Goal: Task Accomplishment & Management: Use online tool/utility

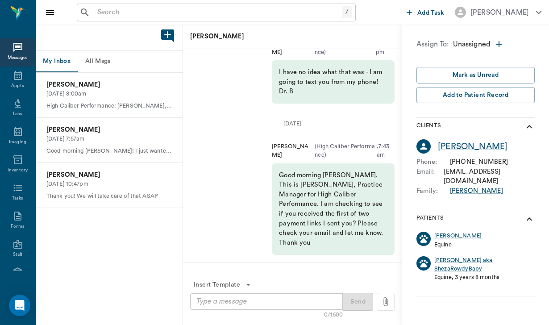
scroll to position [82, 0]
click at [96, 58] on button "All Msgs" at bounding box center [98, 61] width 40 height 21
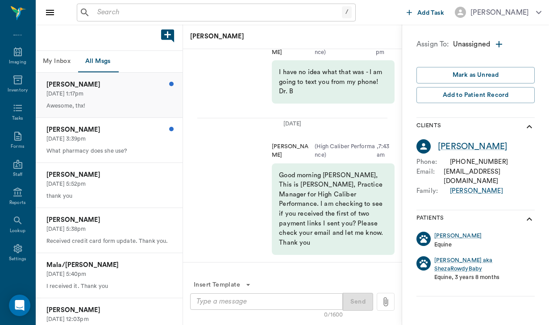
click at [122, 91] on p "[DATE] 1:17pm" at bounding box center [108, 94] width 125 height 8
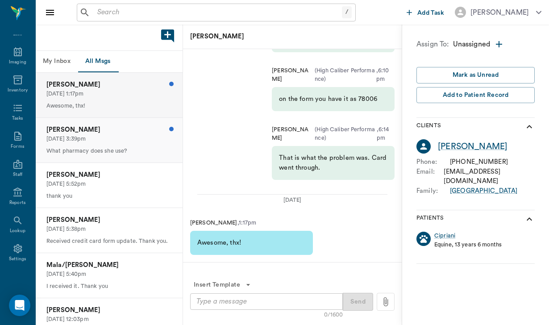
click at [98, 131] on p "[PERSON_NAME]" at bounding box center [108, 130] width 125 height 10
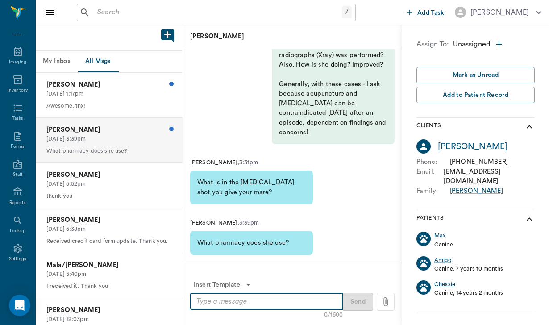
click at [231, 300] on textarea at bounding box center [266, 301] width 140 height 10
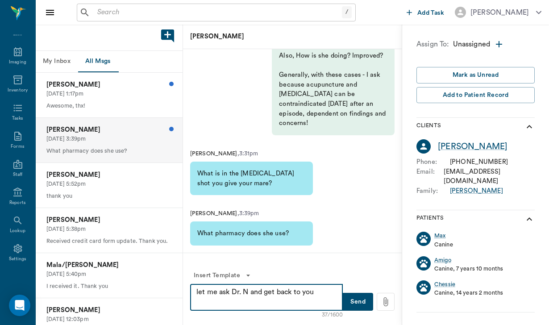
type textarea "let me ask Dr. N and get back to you"
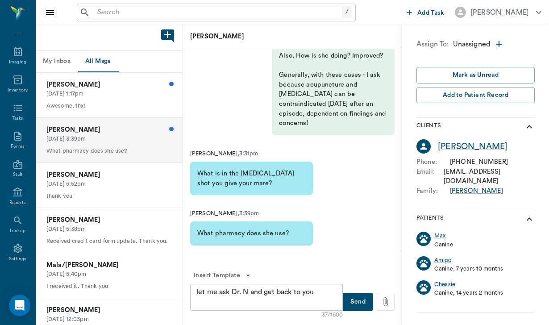
click at [368, 302] on button "Send" at bounding box center [358, 302] width 30 height 18
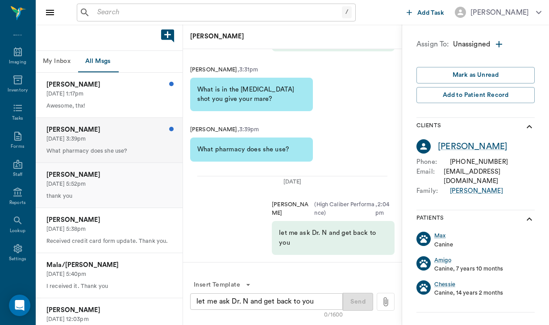
click at [89, 192] on p "thank you" at bounding box center [108, 196] width 125 height 8
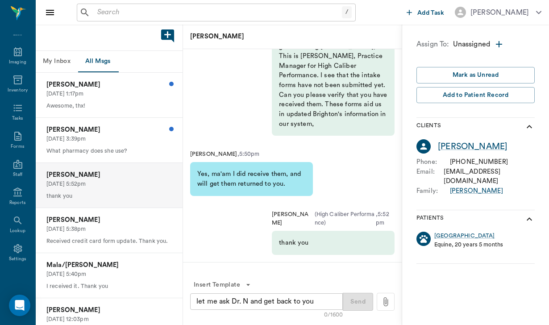
click at [136, 20] on div "/ ​" at bounding box center [216, 13] width 279 height 18
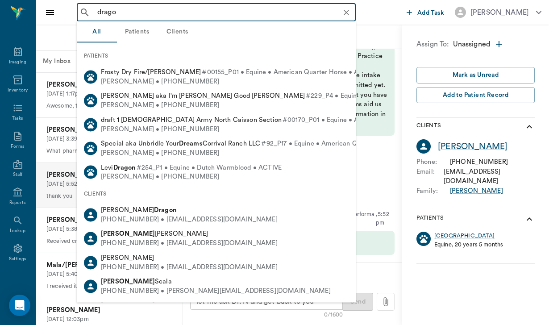
type input "dragon"
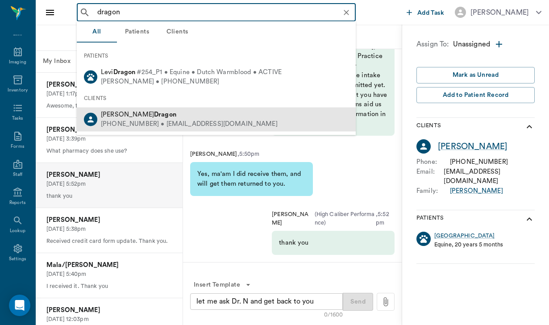
click at [155, 113] on div "[PERSON_NAME]" at bounding box center [189, 114] width 177 height 9
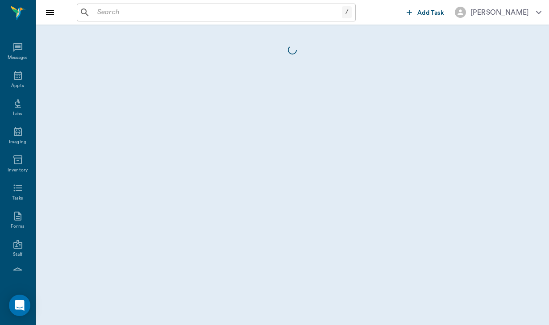
scroll to position [82, 0]
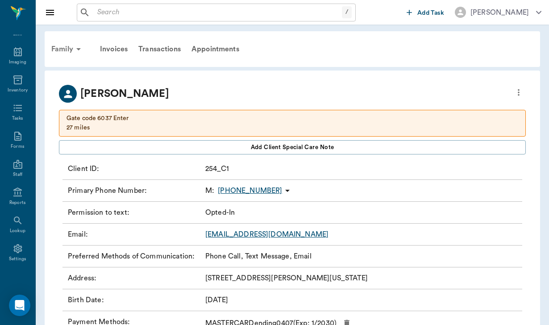
click at [64, 50] on div "Family" at bounding box center [67, 48] width 43 height 21
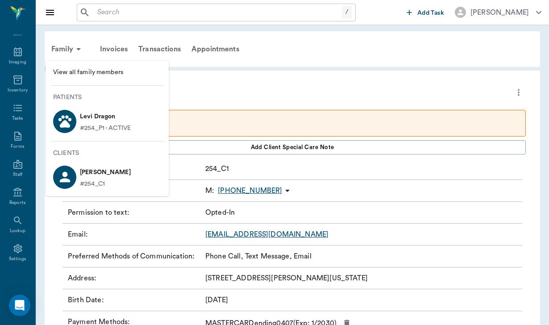
click at [115, 50] on div at bounding box center [274, 162] width 549 height 325
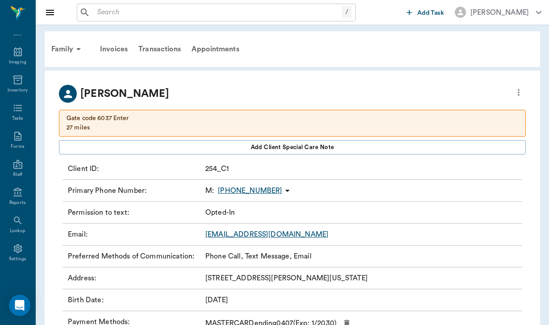
click at [115, 50] on div "Invoices" at bounding box center [114, 48] width 38 height 21
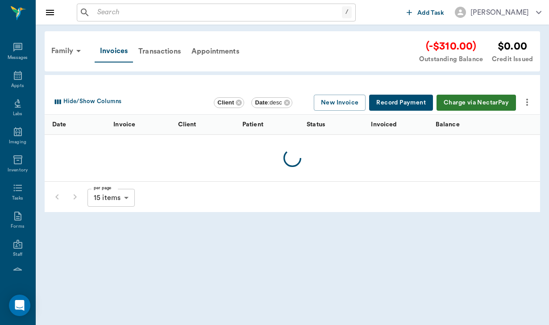
scroll to position [82, 0]
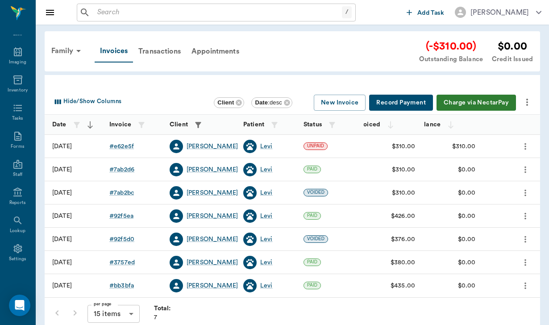
click at [526, 103] on icon "more" at bounding box center [526, 102] width 11 height 11
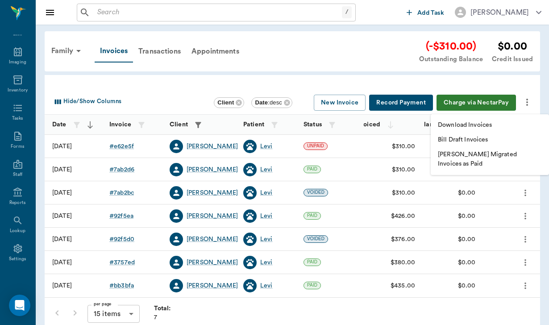
click at [455, 127] on p "Download Invoices" at bounding box center [465, 124] width 54 height 9
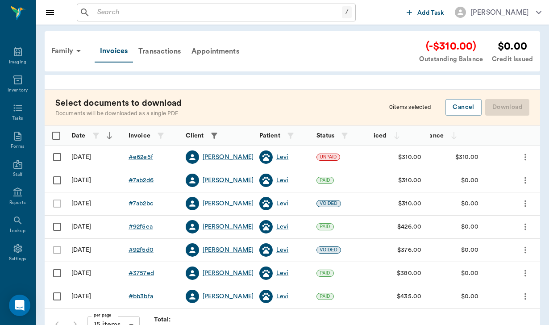
click at [56, 156] on input "Select row" at bounding box center [57, 157] width 19 height 19
checkbox input "false"
checkbox input "true"
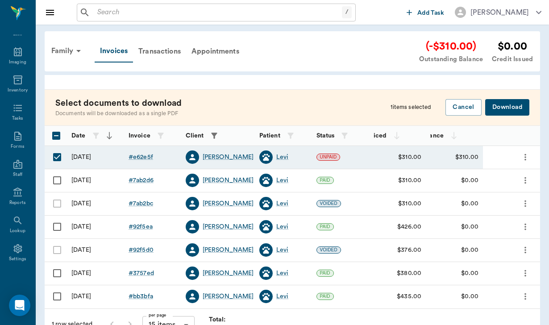
click at [496, 108] on button "Download" at bounding box center [507, 107] width 44 height 17
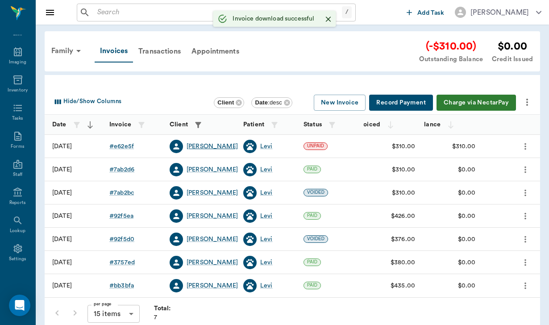
click at [208, 146] on div "[PERSON_NAME]" at bounding box center [211, 146] width 51 height 9
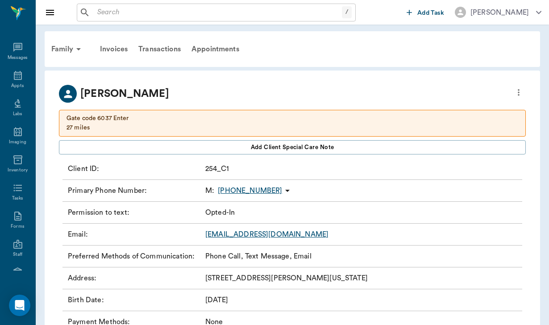
scroll to position [82, 0]
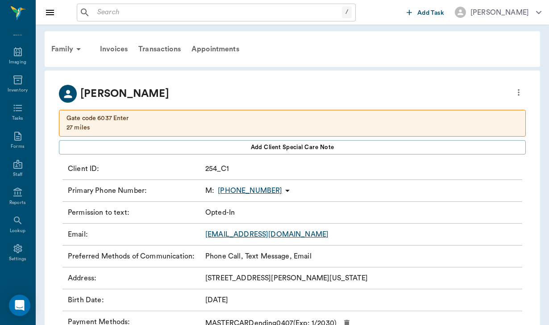
click at [284, 235] on link "[EMAIL_ADDRESS][DOMAIN_NAME]" at bounding box center [266, 234] width 123 height 7
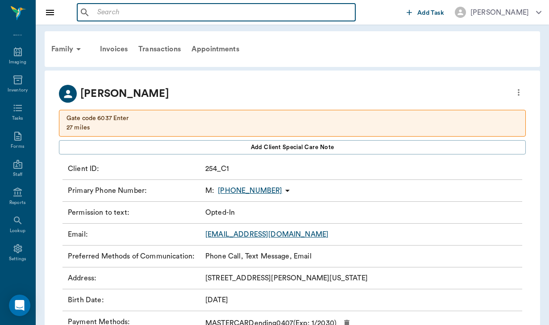
click at [125, 10] on input "text" at bounding box center [223, 12] width 258 height 12
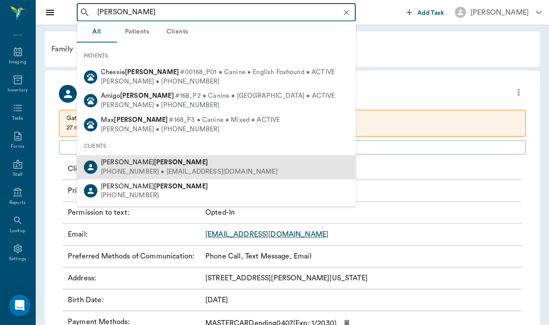
click at [115, 167] on div "[PHONE_NUMBER] • [EMAIL_ADDRESS][DOMAIN_NAME]" at bounding box center [189, 171] width 177 height 9
type input "[PERSON_NAME]"
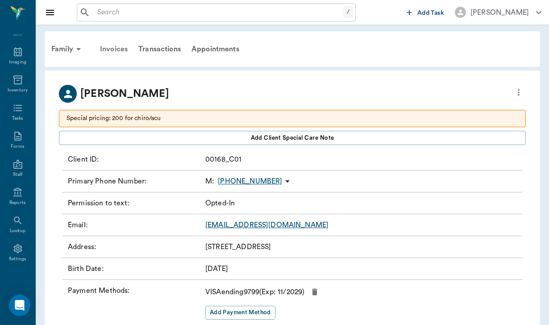
click at [127, 50] on div "Invoices" at bounding box center [114, 48] width 38 height 21
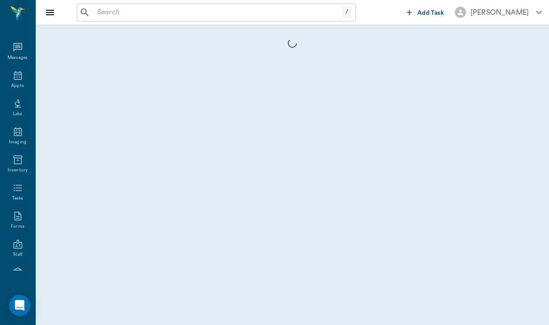
scroll to position [82, 0]
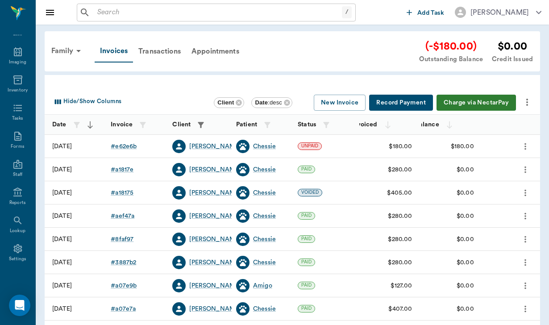
click at [528, 100] on icon "more" at bounding box center [526, 102] width 11 height 11
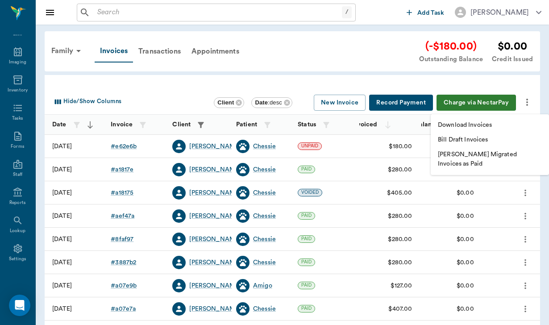
click at [483, 122] on p "Download Invoices" at bounding box center [465, 124] width 54 height 9
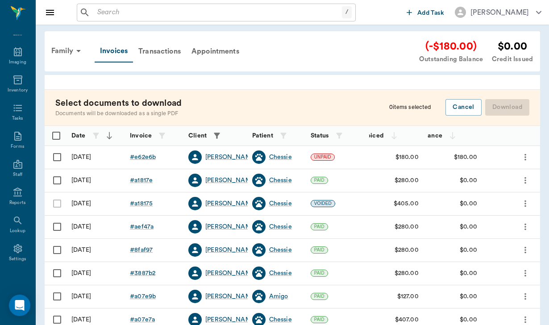
click at [58, 155] on input "Select row" at bounding box center [57, 157] width 19 height 19
checkbox input "false"
checkbox input "true"
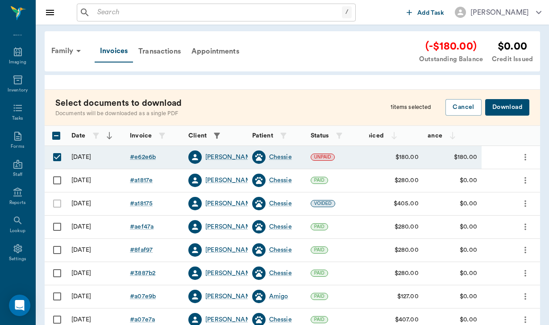
click at [504, 107] on button "Download" at bounding box center [507, 107] width 44 height 17
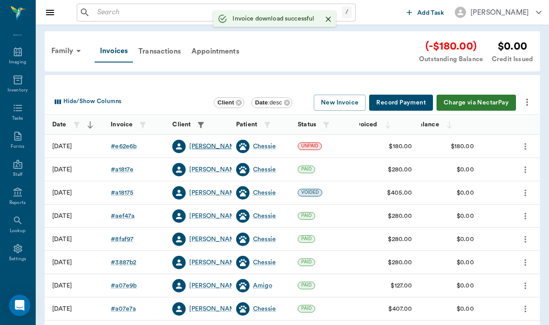
click at [215, 146] on div "[PERSON_NAME]" at bounding box center [214, 146] width 51 height 9
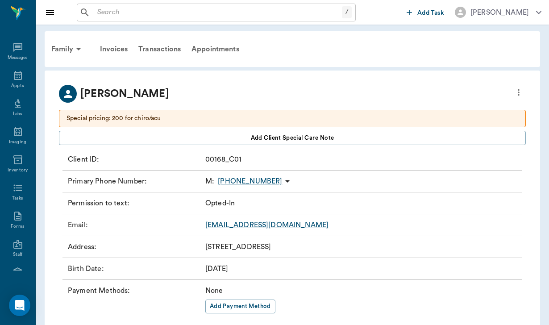
scroll to position [82, 0]
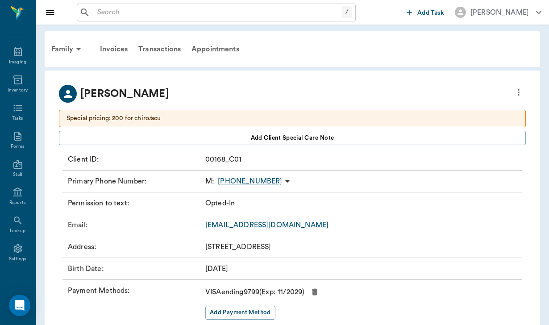
click at [278, 226] on link "[EMAIL_ADDRESS][DOMAIN_NAME]" at bounding box center [266, 224] width 123 height 7
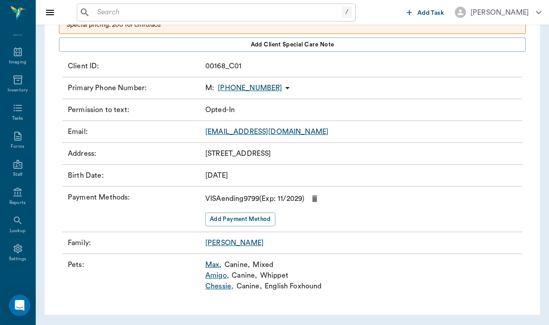
scroll to position [93, 0]
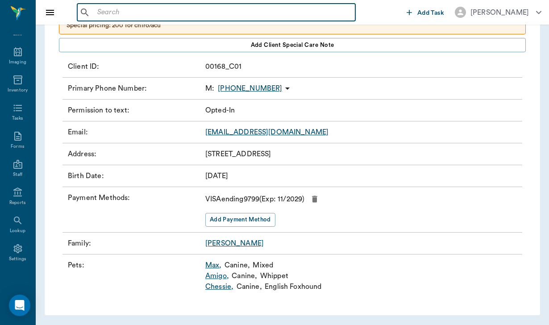
click at [112, 12] on input "text" at bounding box center [223, 12] width 258 height 12
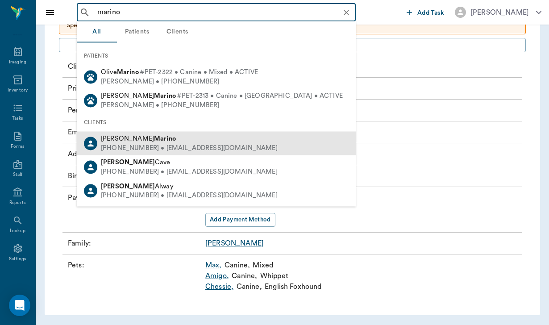
click at [123, 143] on div "[PHONE_NUMBER] • [EMAIL_ADDRESS][DOMAIN_NAME]" at bounding box center [189, 147] width 177 height 9
type input "marino"
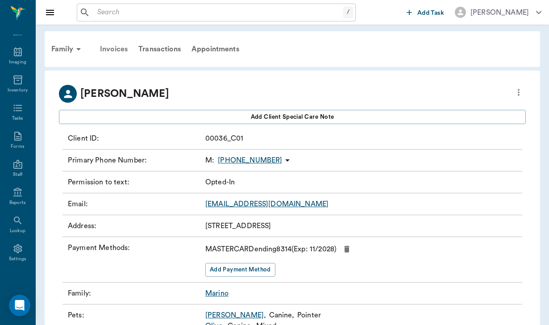
click at [116, 50] on div "Invoices" at bounding box center [114, 48] width 38 height 21
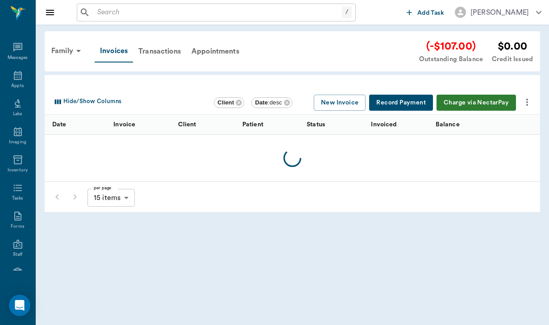
scroll to position [82, 0]
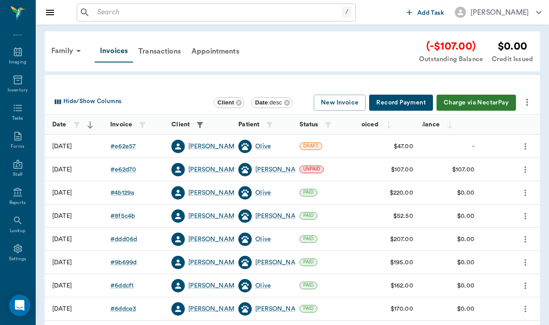
click at [531, 103] on icon "more" at bounding box center [526, 102] width 11 height 11
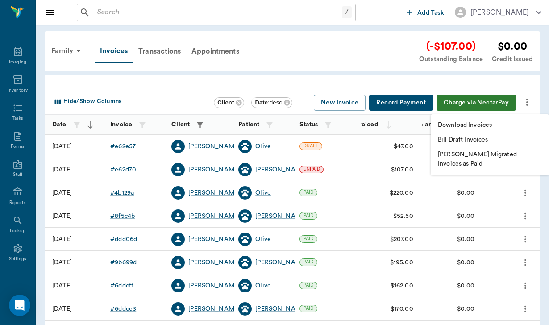
click at [494, 125] on li "Download Invoices" at bounding box center [489, 125] width 118 height 15
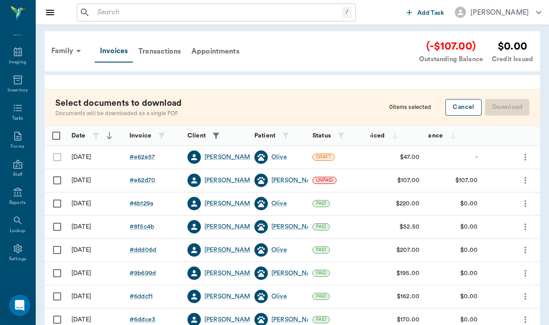
click at [462, 109] on button "Cancel" at bounding box center [463, 107] width 36 height 17
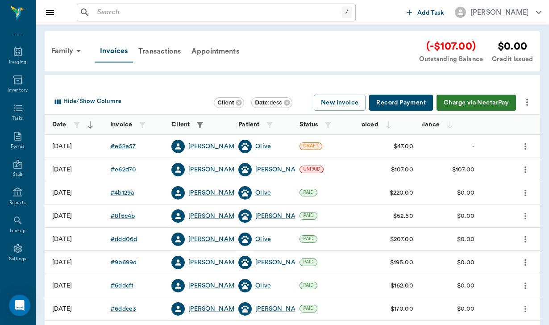
click at [125, 143] on div "# e62e57" at bounding box center [122, 146] width 25 height 9
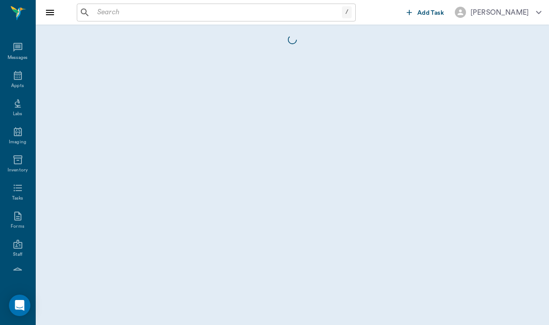
scroll to position [82, 0]
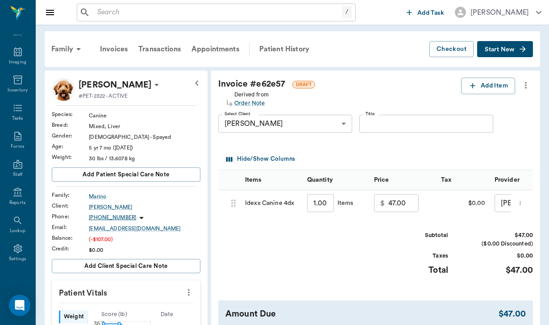
click at [106, 14] on input "text" at bounding box center [218, 12] width 248 height 12
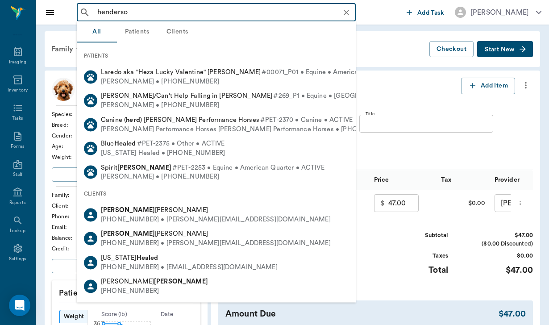
type input "[PERSON_NAME]"
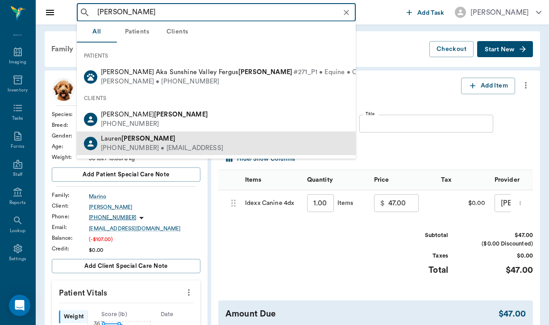
click at [121, 137] on span "[PERSON_NAME]" at bounding box center [138, 138] width 74 height 7
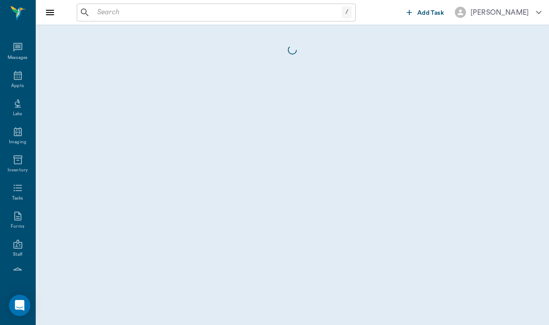
scroll to position [82, 0]
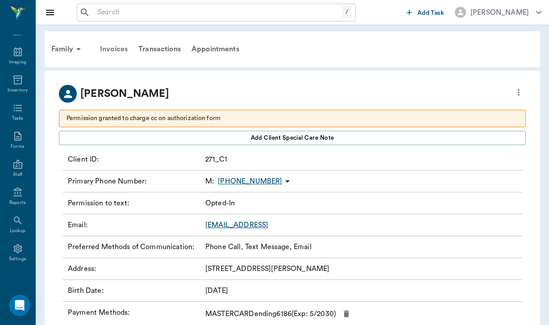
click at [116, 49] on div "Invoices" at bounding box center [114, 48] width 38 height 21
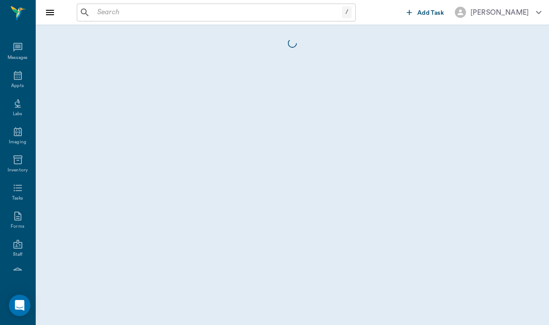
scroll to position [82, 0]
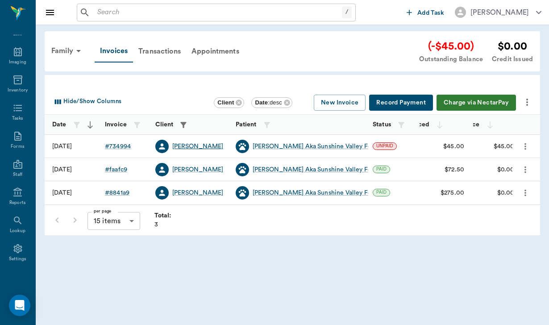
click at [207, 144] on div "[PERSON_NAME]" at bounding box center [197, 146] width 51 height 9
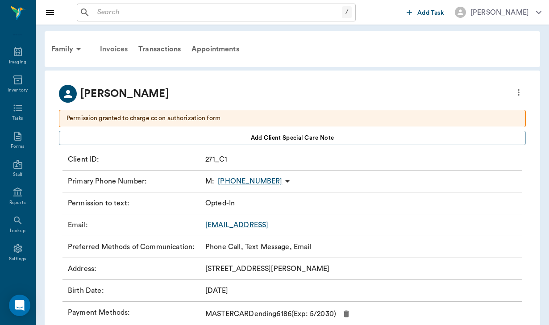
click at [121, 48] on div "Invoices" at bounding box center [114, 48] width 38 height 21
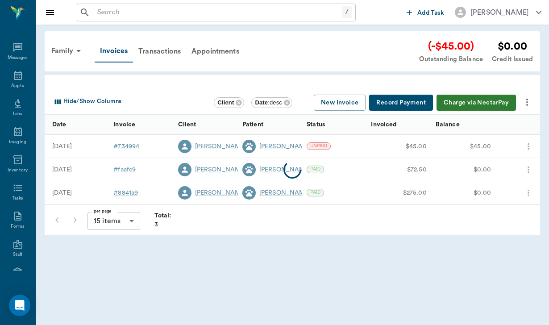
scroll to position [82, 0]
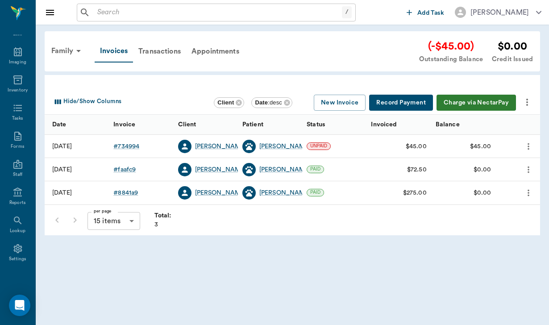
click at [470, 100] on button "Charge via NectarPay" at bounding box center [475, 103] width 79 height 17
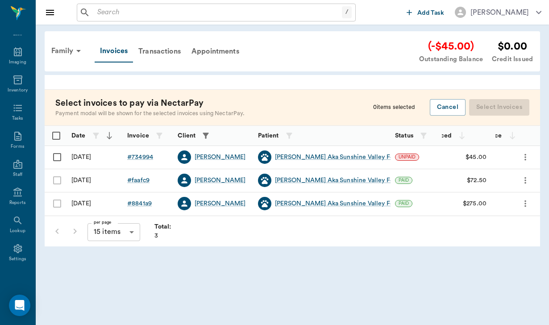
click at [57, 158] on input "Select row" at bounding box center [57, 157] width 19 height 19
checkbox input "false"
checkbox input "true"
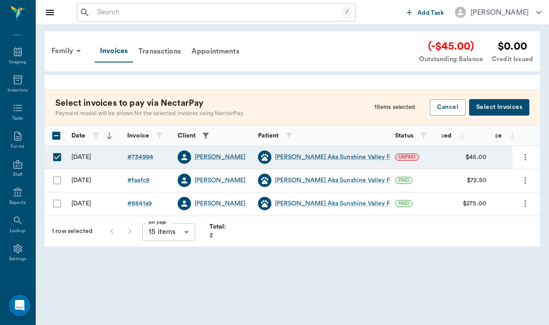
click at [504, 105] on button "Select Invoices" at bounding box center [499, 107] width 60 height 17
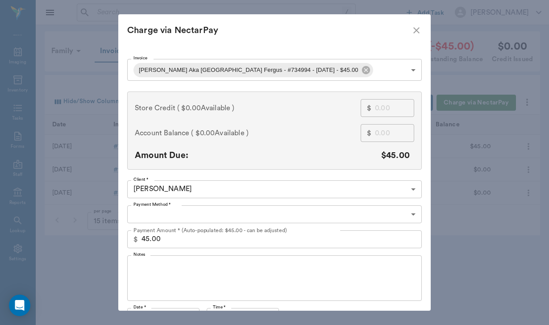
type input "CREDIT_CARDS_ON_FILE"
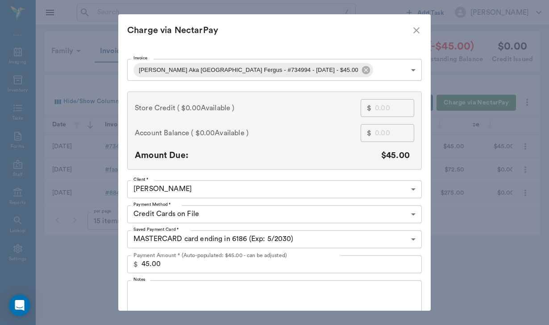
click at [146, 294] on textarea "Notes" at bounding box center [274, 302] width 282 height 31
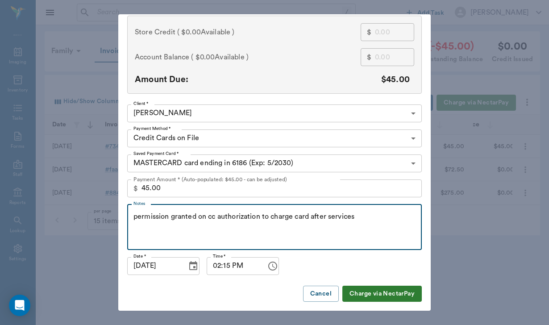
scroll to position [75, 0]
type textarea "permission granted on cc authorization to charge card after services"
click at [374, 296] on button "Charge via NectarPay" at bounding box center [381, 294] width 79 height 17
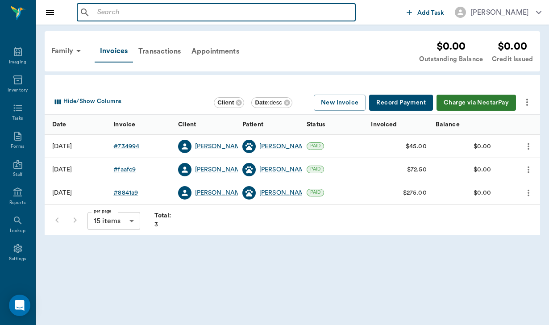
click at [98, 13] on input "text" at bounding box center [223, 12] width 258 height 12
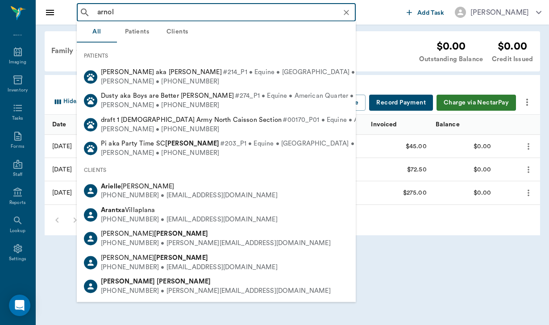
type input "[PERSON_NAME]"
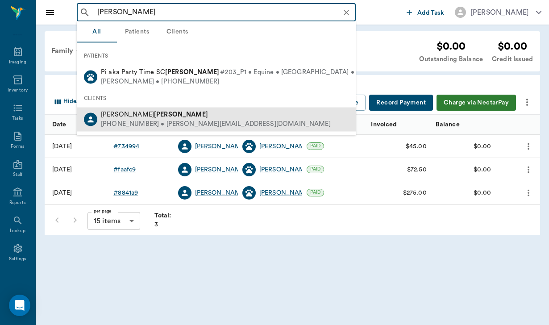
click at [121, 116] on span "[PERSON_NAME]" at bounding box center [154, 114] width 107 height 7
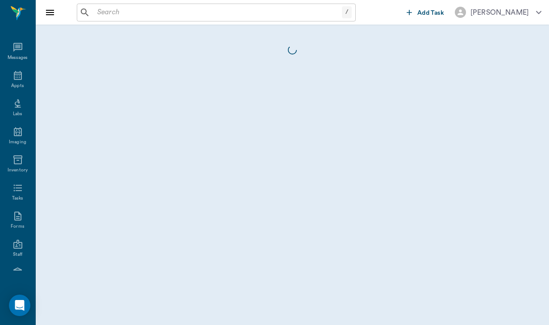
scroll to position [82, 0]
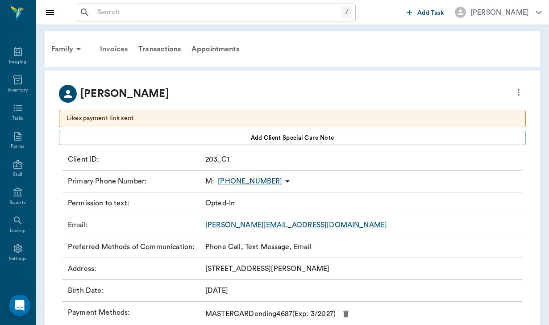
click at [116, 49] on div "Invoices" at bounding box center [114, 48] width 38 height 21
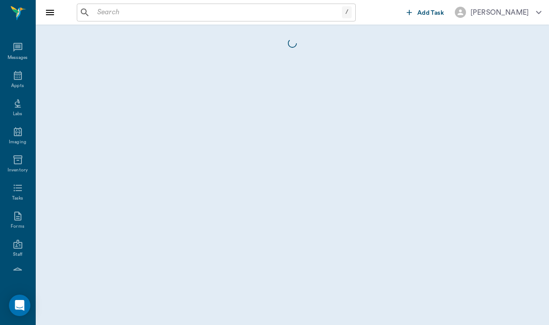
scroll to position [82, 0]
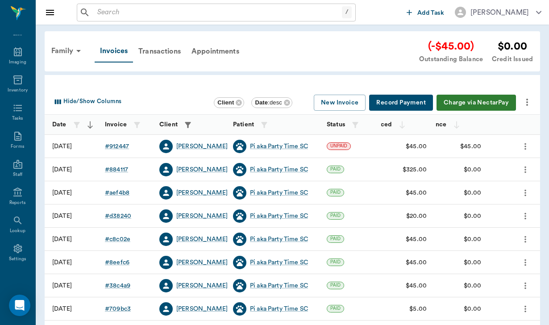
click at [529, 105] on icon "more" at bounding box center [526, 102] width 11 height 11
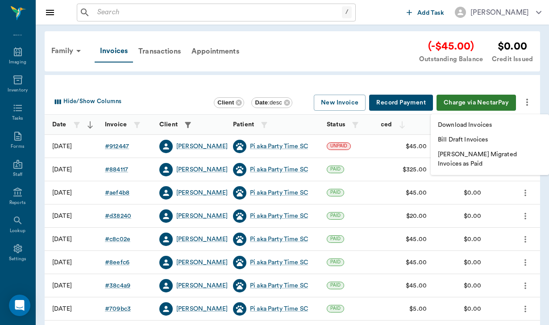
click at [446, 119] on li "Download Invoices" at bounding box center [489, 125] width 118 height 15
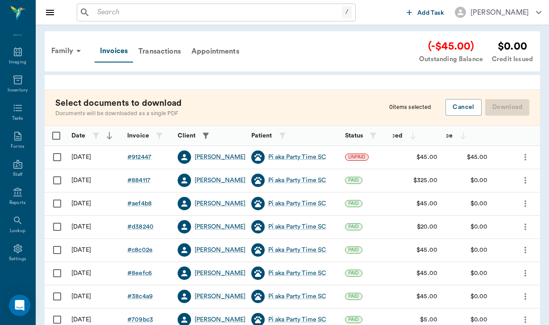
click at [58, 156] on input "Select row" at bounding box center [57, 157] width 19 height 19
checkbox input "false"
checkbox input "true"
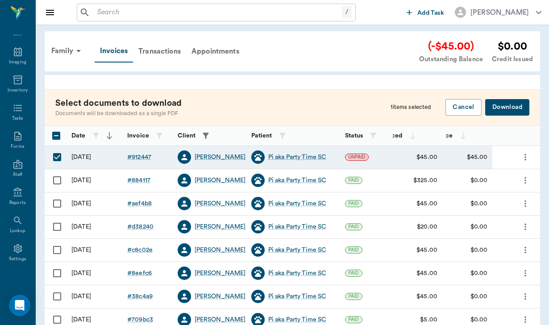
click at [506, 109] on button "Download" at bounding box center [507, 107] width 44 height 17
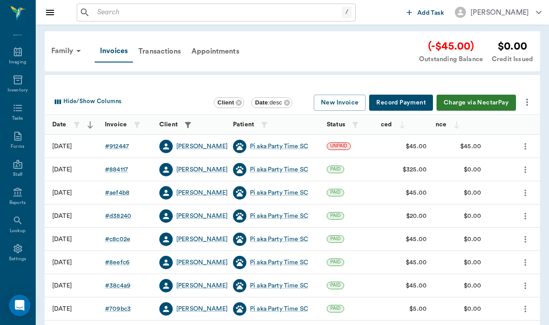
scroll to position [0, 0]
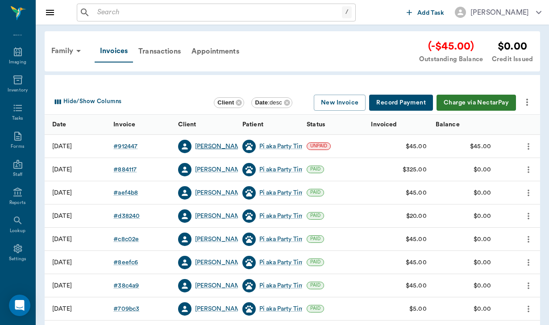
click at [225, 148] on div "[PERSON_NAME]" at bounding box center [220, 146] width 51 height 9
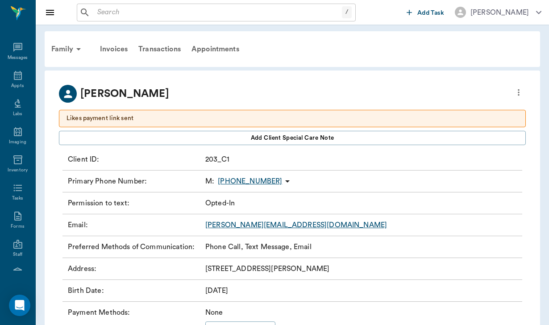
scroll to position [82, 0]
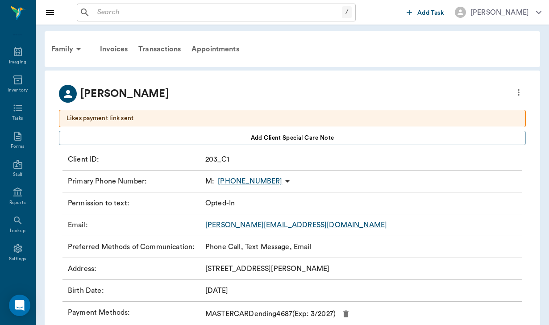
click at [255, 225] on link "[PERSON_NAME][EMAIL_ADDRESS][DOMAIN_NAME]" at bounding box center [296, 224] width 182 height 7
click at [119, 49] on div "Invoices" at bounding box center [114, 48] width 38 height 21
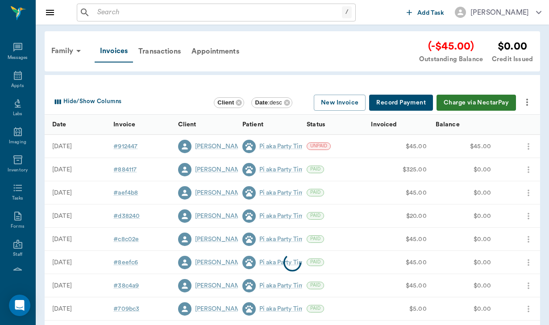
scroll to position [82, 0]
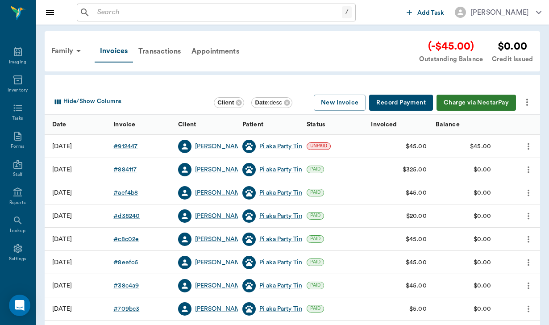
click at [127, 147] on div "# 912447" at bounding box center [125, 146] width 24 height 9
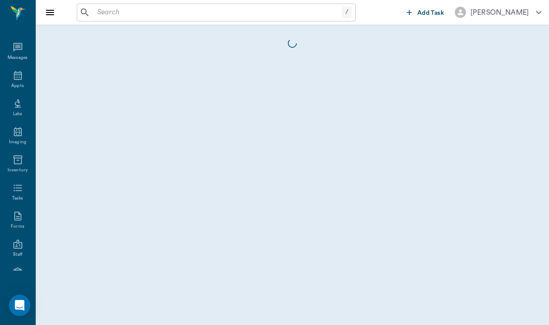
scroll to position [82, 0]
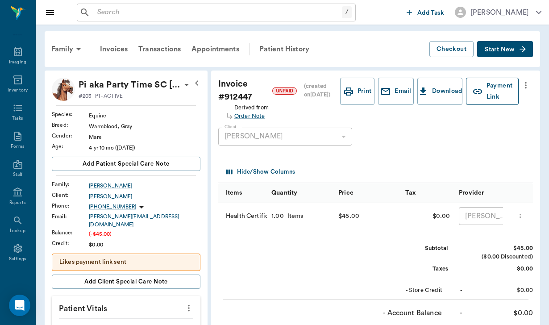
click at [491, 87] on button "Payment Link" at bounding box center [492, 91] width 53 height 27
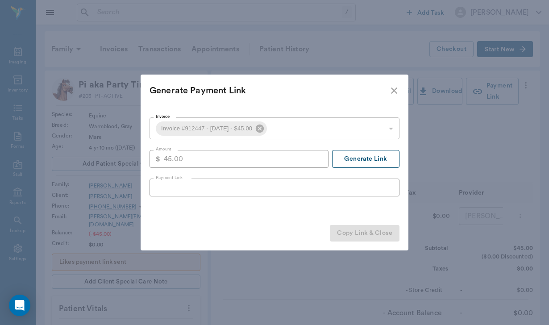
click at [392, 161] on button "Generate Link" at bounding box center [365, 159] width 67 height 18
type input "[URL][DOMAIN_NAME]"
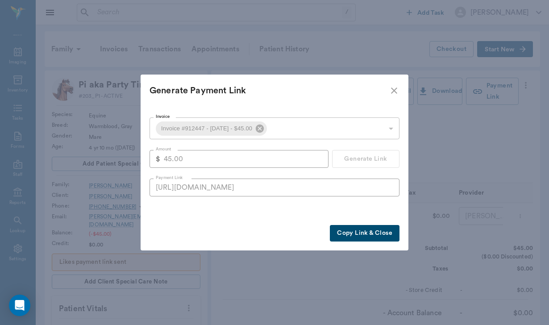
click at [343, 239] on button "Copy Link & Close" at bounding box center [365, 233] width 70 height 17
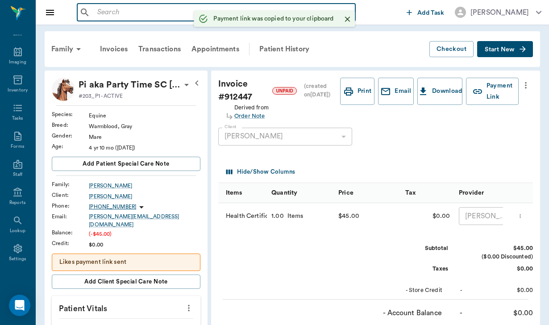
click at [135, 10] on input "text" at bounding box center [223, 12] width 258 height 12
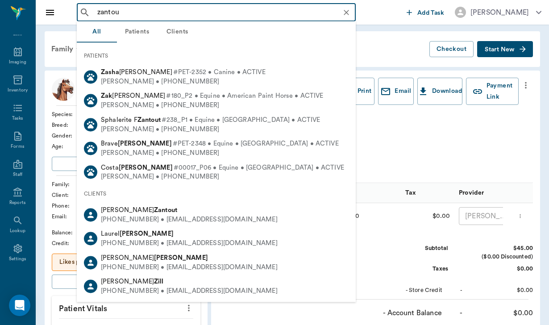
type input "zantout"
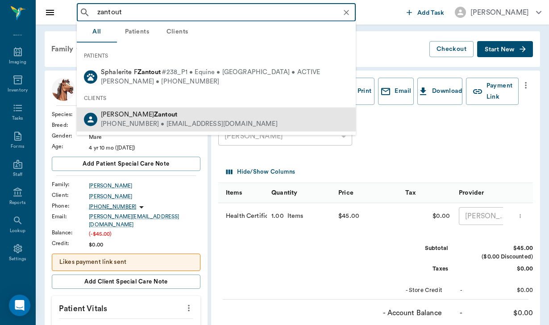
click at [154, 112] on b "Zantout" at bounding box center [165, 114] width 23 height 7
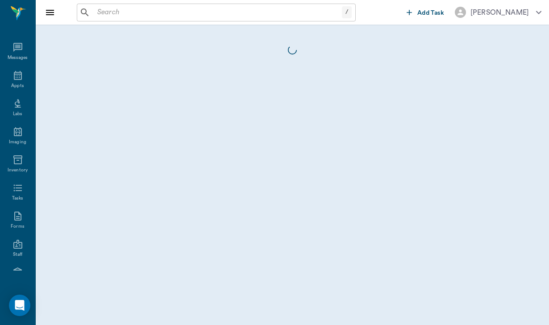
scroll to position [82, 0]
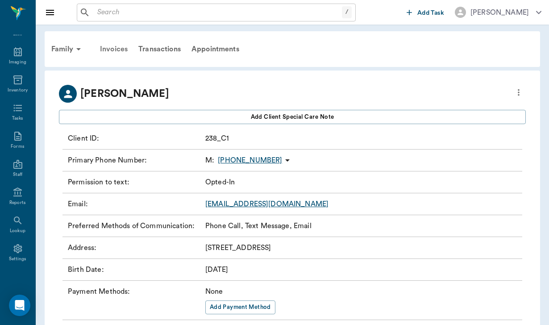
click at [115, 49] on div "Invoices" at bounding box center [114, 48] width 38 height 21
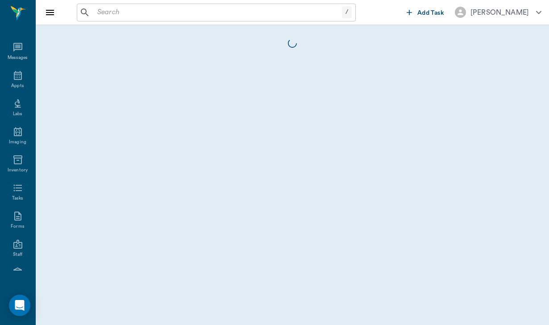
scroll to position [82, 0]
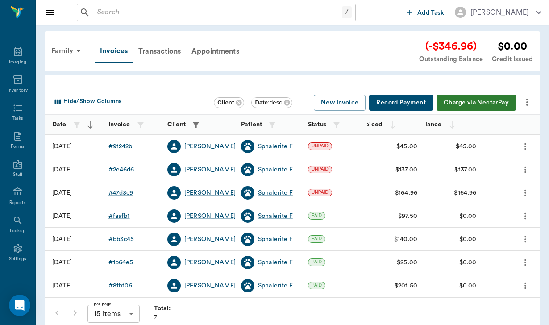
click at [196, 144] on div "[PERSON_NAME]" at bounding box center [209, 146] width 51 height 9
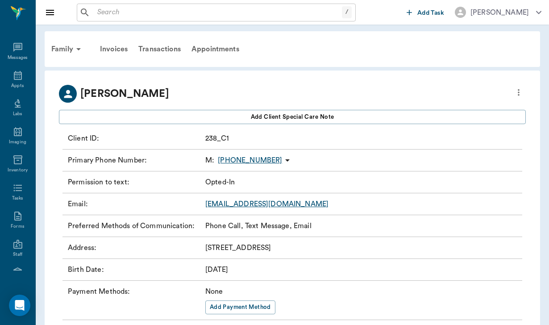
scroll to position [82, 0]
click at [118, 50] on div "Invoices" at bounding box center [114, 48] width 38 height 21
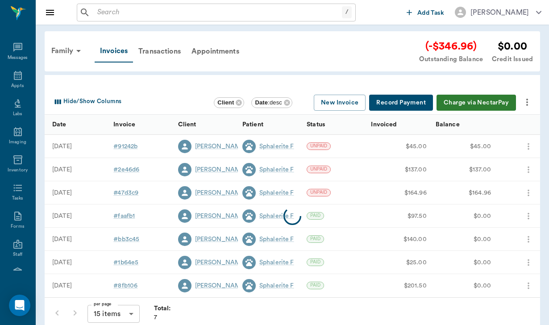
scroll to position [82, 0]
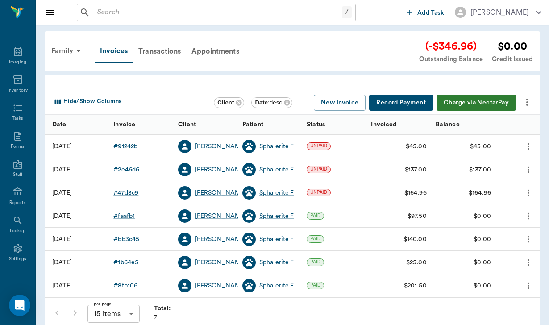
click at [537, 104] on div "Hide/Show Columns Client Date : desc New Invoice Record Payment Charge via Nect…" at bounding box center [293, 103] width 487 height 24
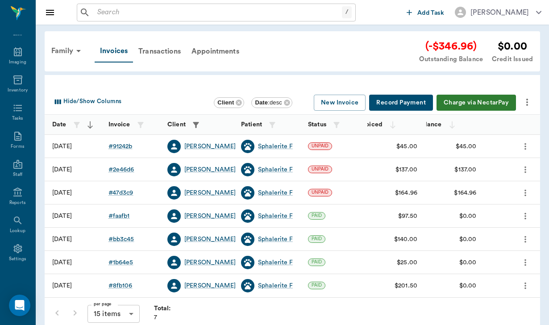
click at [528, 98] on icon "more" at bounding box center [526, 102] width 11 height 11
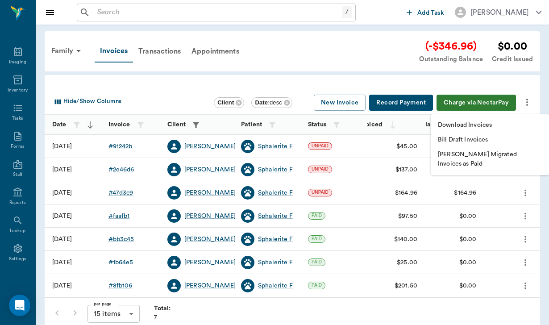
click at [462, 124] on p "Download Invoices" at bounding box center [465, 124] width 54 height 9
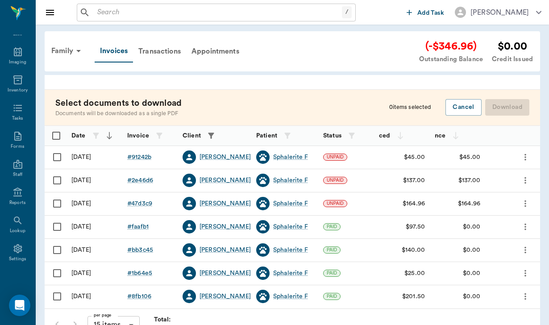
click at [58, 205] on input "Select row" at bounding box center [57, 203] width 19 height 19
checkbox input "false"
checkbox input "true"
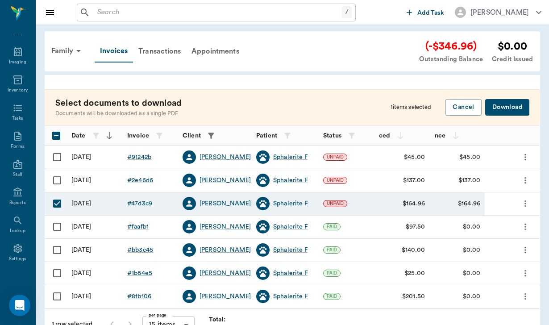
click at [61, 174] on input "Select row" at bounding box center [57, 180] width 19 height 19
checkbox input "true"
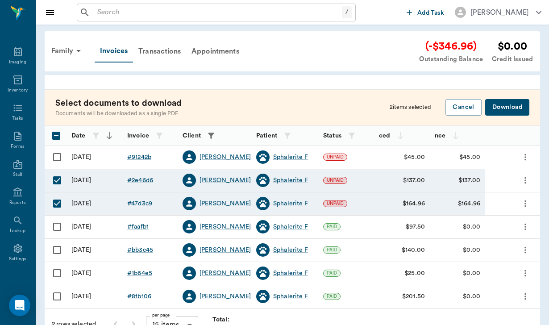
click at [58, 153] on input "Select row" at bounding box center [57, 157] width 19 height 19
checkbox input "true"
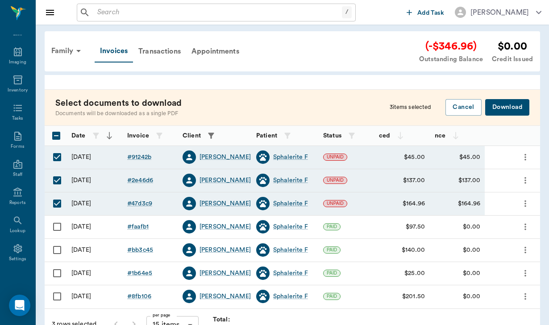
click at [520, 103] on button "Download" at bounding box center [507, 107] width 44 height 17
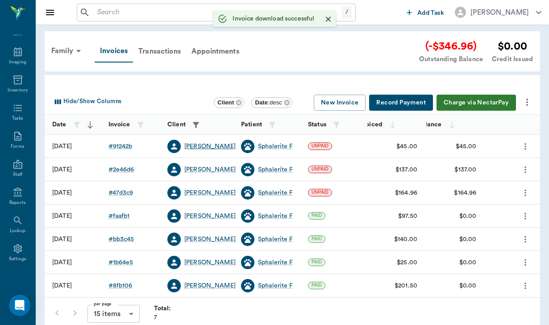
click at [200, 147] on div "[PERSON_NAME]" at bounding box center [209, 146] width 51 height 9
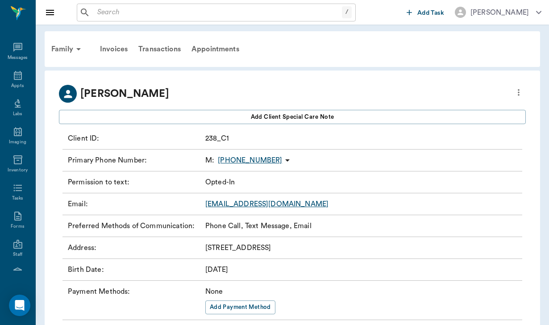
scroll to position [82, 0]
click at [264, 203] on link "[EMAIL_ADDRESS][DOMAIN_NAME]" at bounding box center [266, 203] width 123 height 7
click at [121, 50] on div "Invoices" at bounding box center [114, 48] width 38 height 21
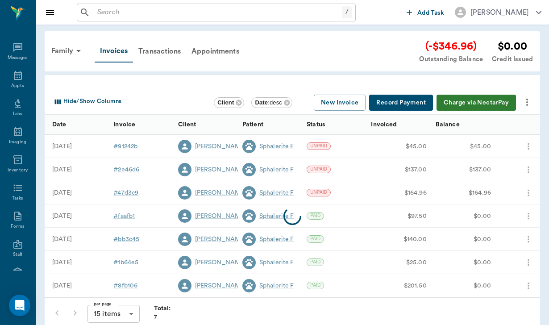
scroll to position [82, 0]
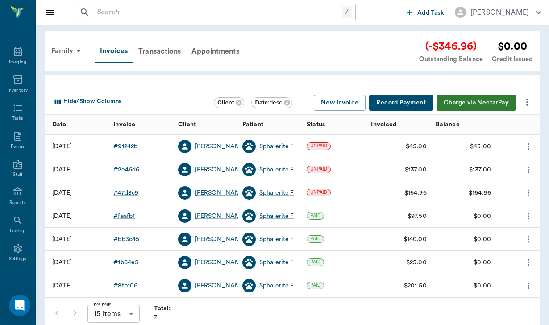
click at [525, 97] on icon "more" at bounding box center [526, 102] width 11 height 11
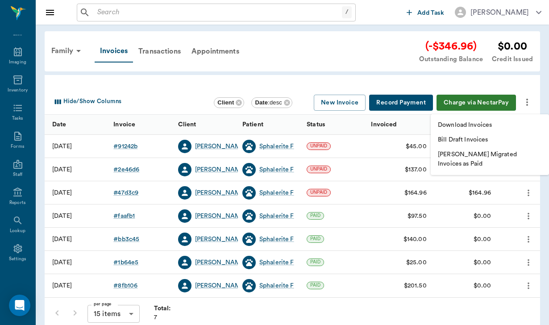
click at [251, 83] on div at bounding box center [274, 162] width 549 height 325
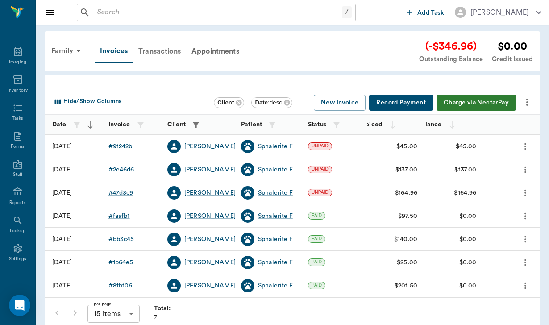
click at [165, 49] on div "Transactions" at bounding box center [159, 51] width 53 height 21
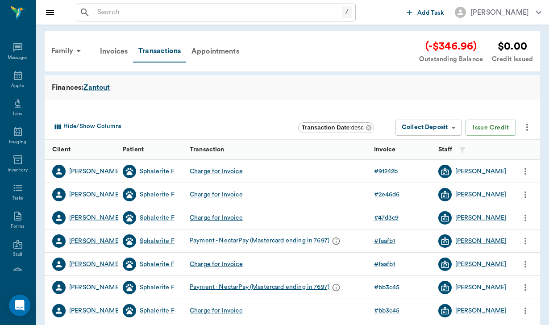
scroll to position [82, 0]
click at [523, 122] on icon "more" at bounding box center [526, 127] width 11 height 11
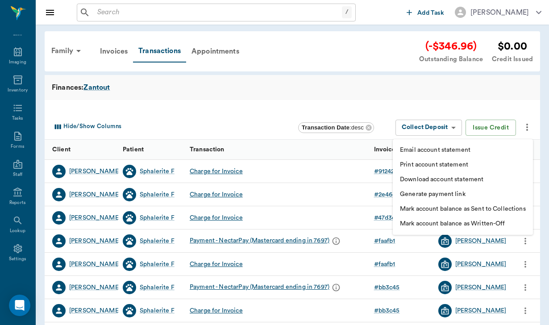
click at [439, 197] on p "Generate payment link" at bounding box center [433, 194] width 66 height 9
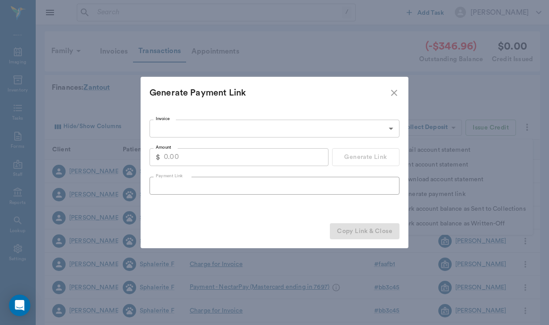
click at [158, 125] on body "/ ​ Add Task [PERSON_NAME] Nectar Messages Appts Labs Imaging Inventory Tasks F…" at bounding box center [274, 216] width 549 height 433
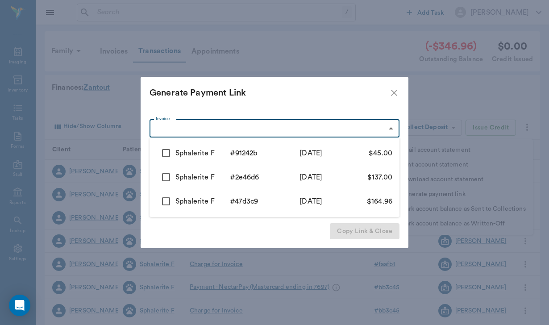
click at [166, 149] on input "checkbox" at bounding box center [166, 153] width 19 height 19
checkbox input "true"
type input "68d18d54a417a4cc0491242b"
type input "45.00"
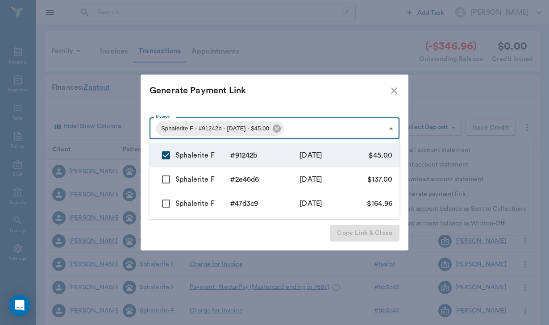
click at [168, 178] on input "checkbox" at bounding box center [166, 179] width 19 height 19
checkbox input "true"
type input "68d18d54a417a4cc0491242b,68c3889fd3887890d62e46d6"
type input "182.00"
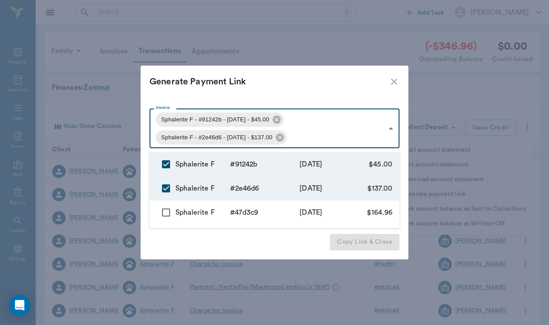
click at [166, 213] on input "checkbox" at bounding box center [166, 212] width 19 height 19
checkbox input "true"
type input "68d18d54a417a4cc0491242b,68c3889fd3887890d62e46d6,68c36ba253e72bbdc847d3c9"
type input "346.96"
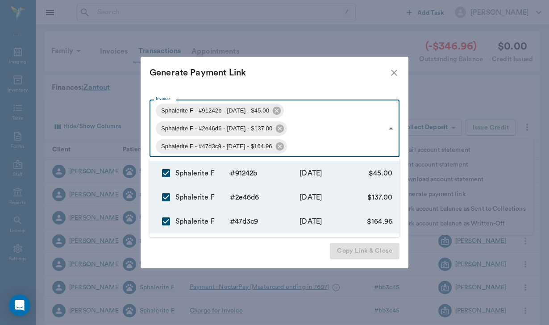
click at [310, 244] on div at bounding box center [274, 162] width 549 height 325
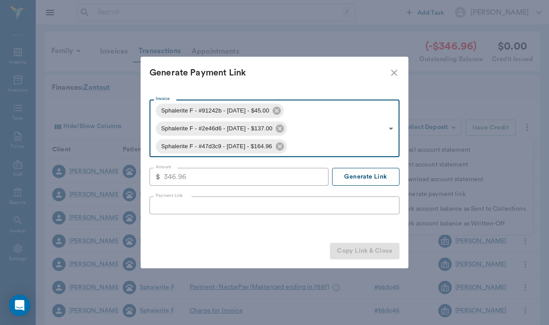
click at [351, 175] on button "Generate Link" at bounding box center [365, 177] width 67 height 18
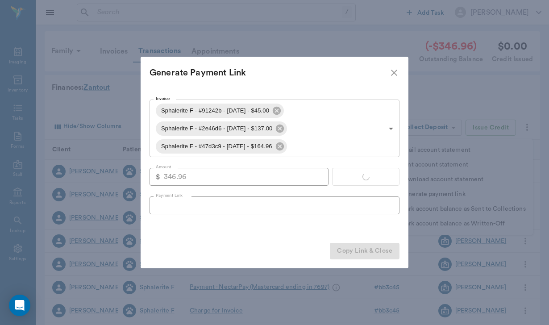
type input "[URL][DOMAIN_NAME]"
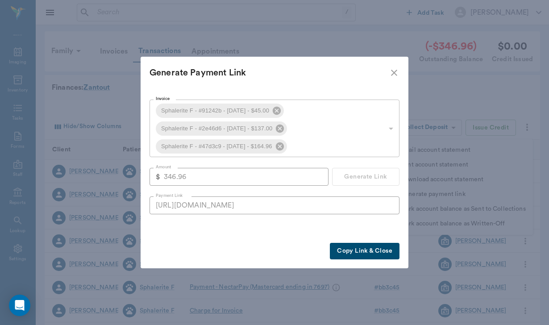
click at [375, 255] on button "Copy Link & Close" at bounding box center [365, 251] width 70 height 17
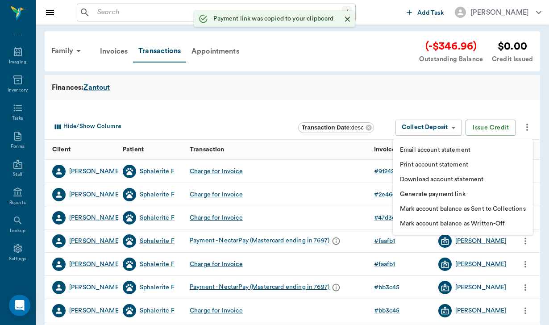
click at [423, 91] on div at bounding box center [274, 162] width 549 height 325
